Goal: Information Seeking & Learning: Understand process/instructions

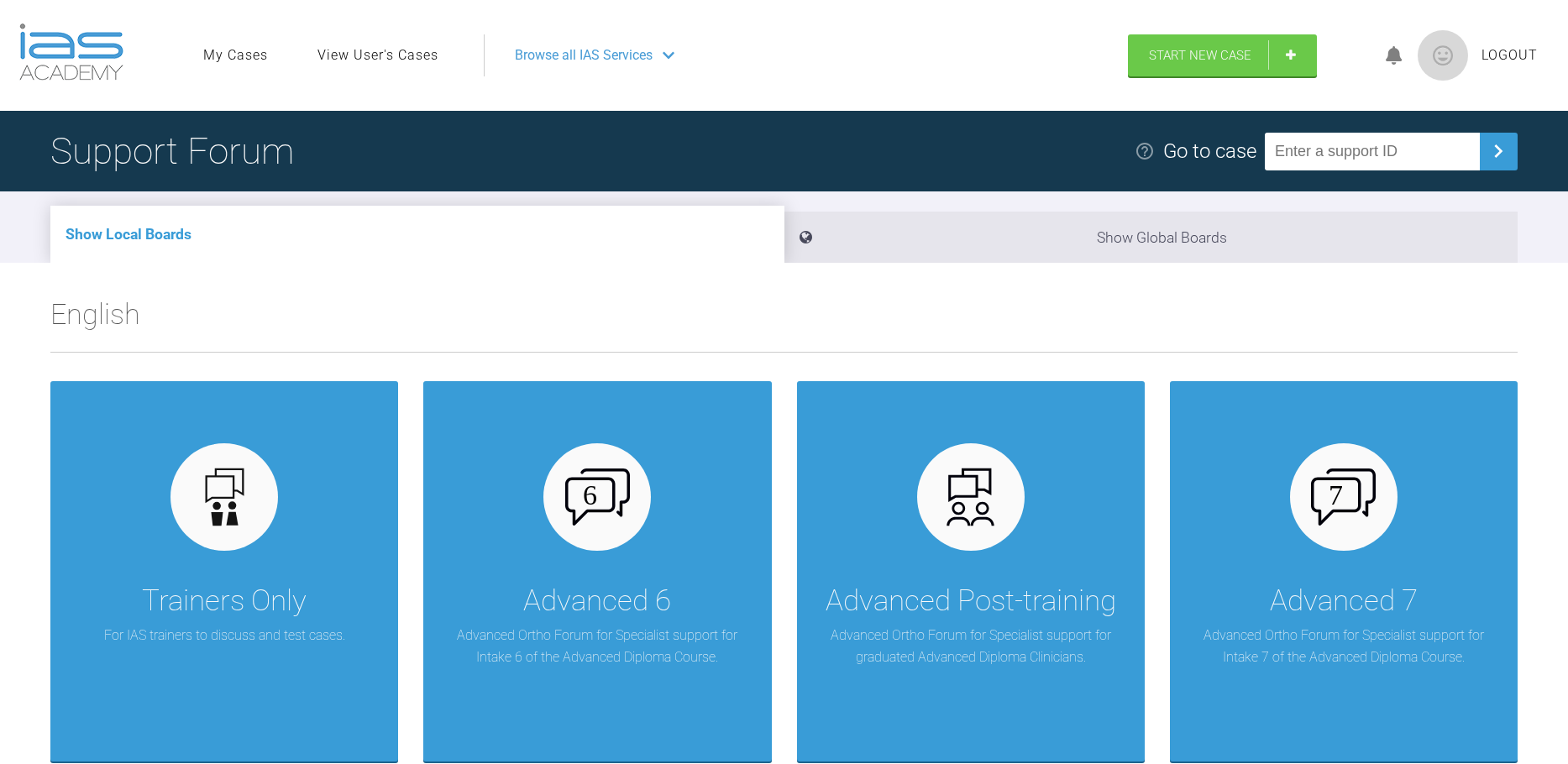
click at [1308, 161] on input "text" at bounding box center [1372, 151] width 215 height 37
type input "ZRFUF0FZ"
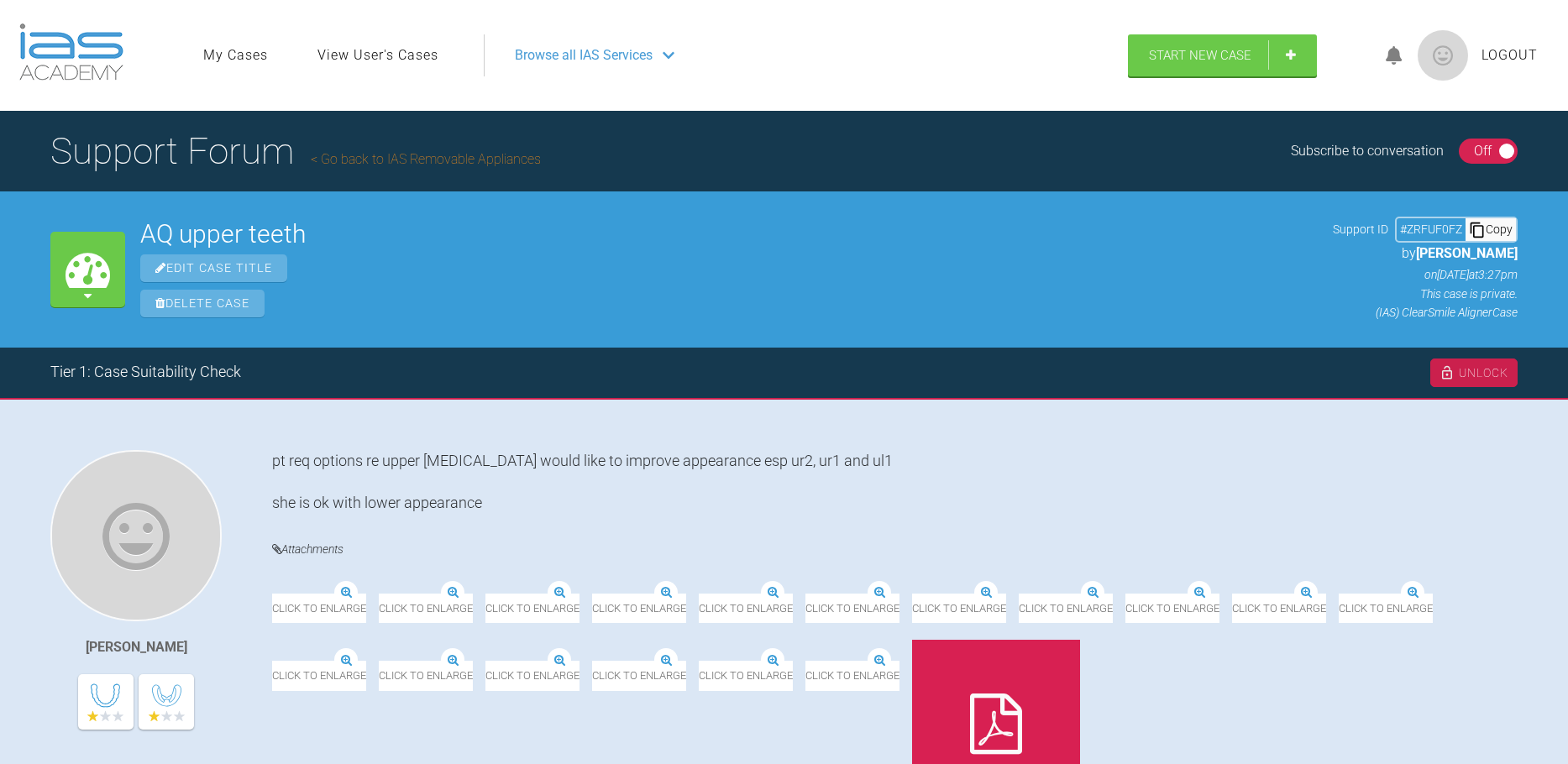
scroll to position [476, 0]
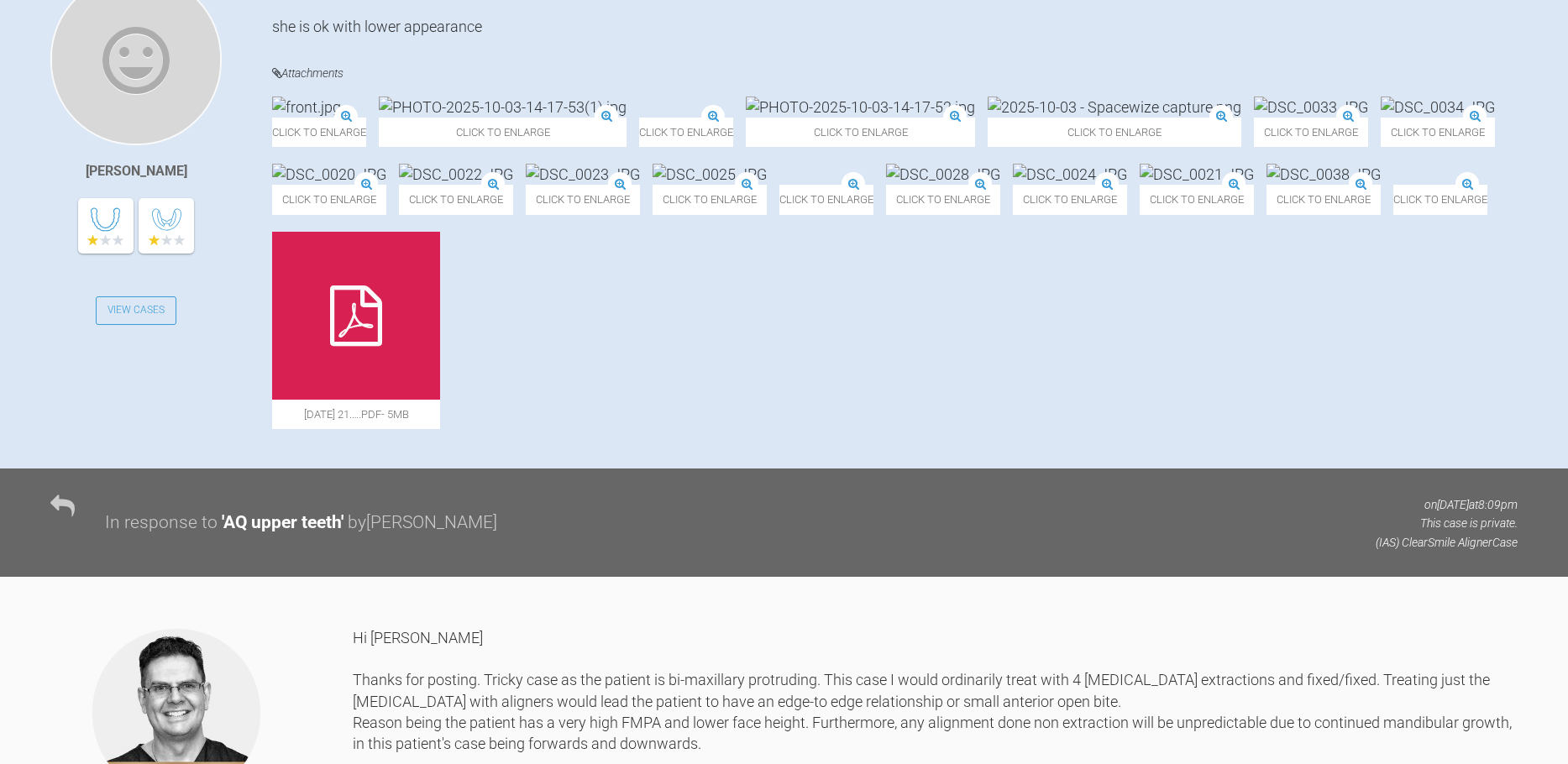
click at [341, 117] on img at bounding box center [306, 107] width 69 height 21
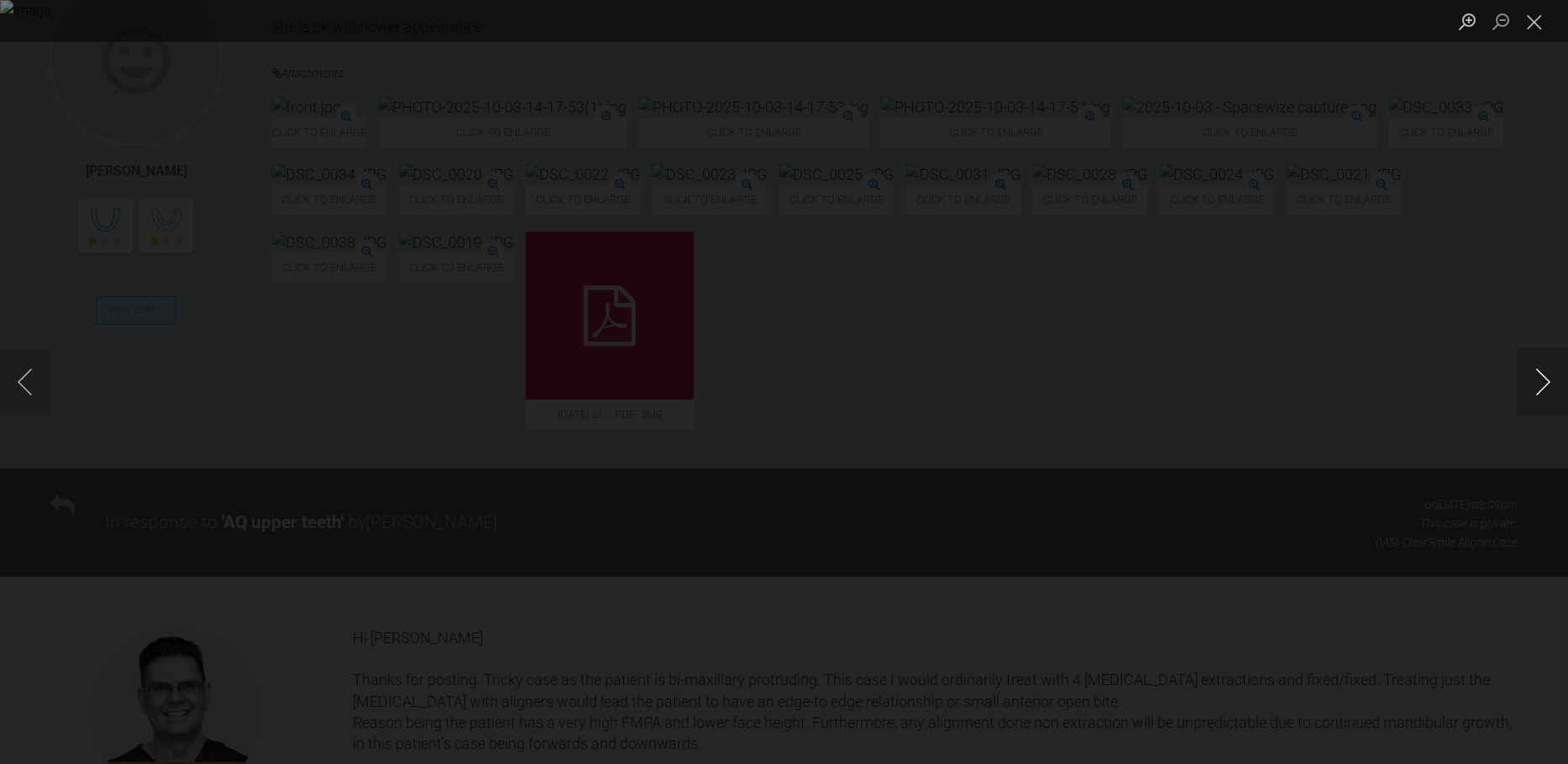
click at [1539, 389] on button "Next image" at bounding box center [1544, 382] width 50 height 67
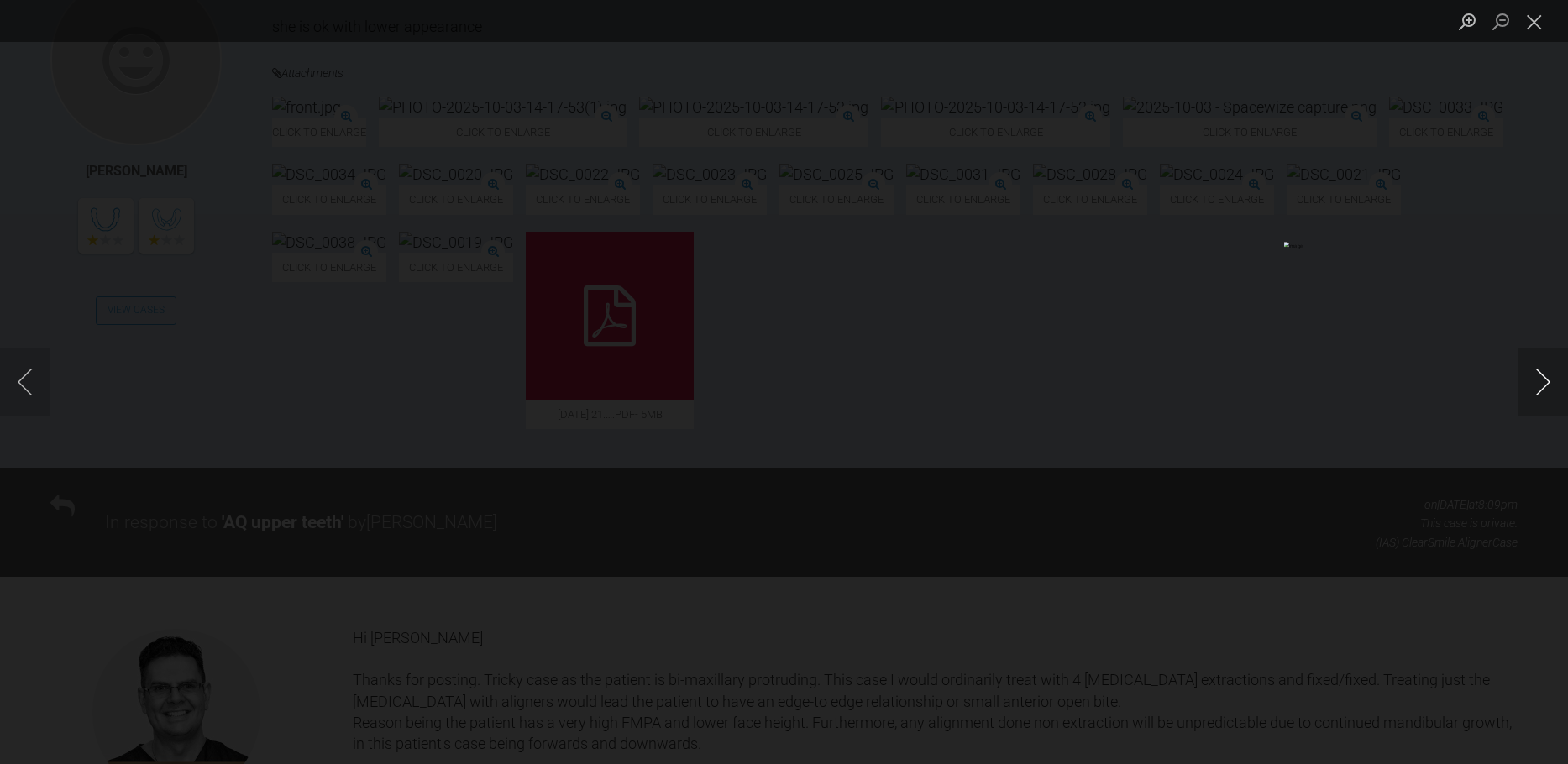
click at [1539, 389] on button "Next image" at bounding box center [1544, 382] width 50 height 67
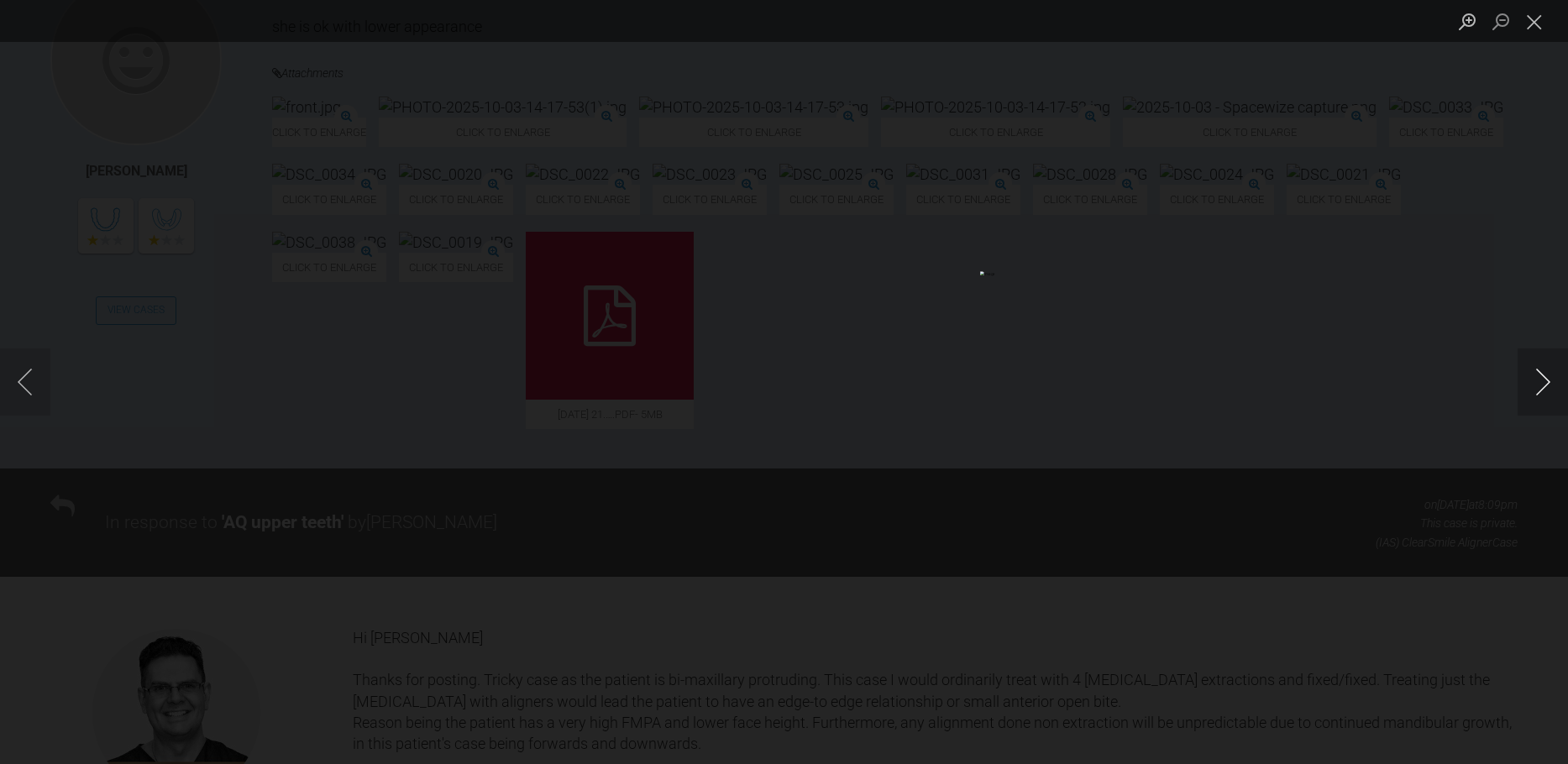
click at [1539, 389] on button "Next image" at bounding box center [1544, 382] width 50 height 67
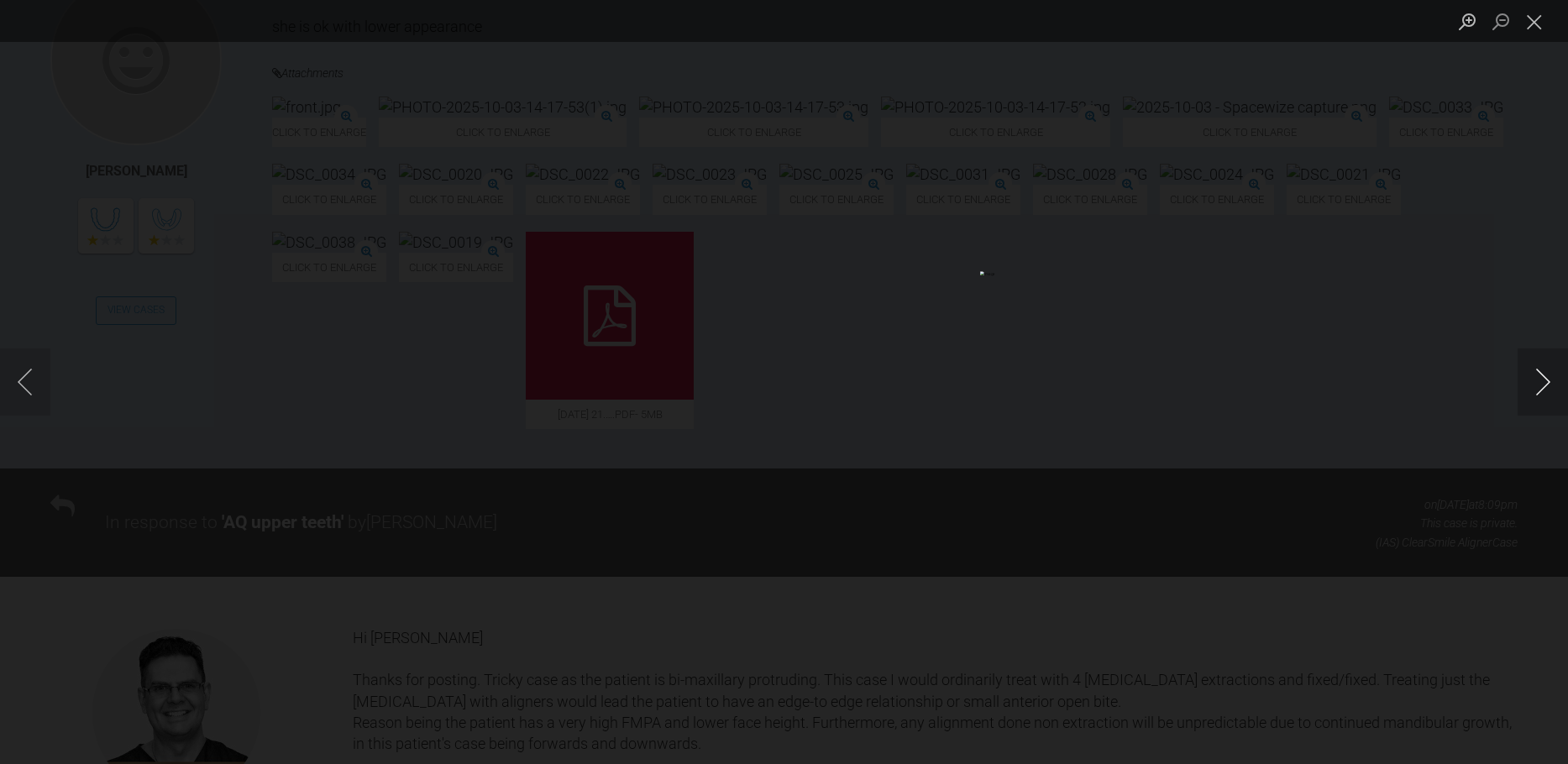
click at [1539, 389] on button "Next image" at bounding box center [1544, 382] width 50 height 67
click at [1543, 30] on button "Close lightbox" at bounding box center [1535, 22] width 34 height 30
